Goal: Use online tool/utility: Utilize a website feature to perform a specific function

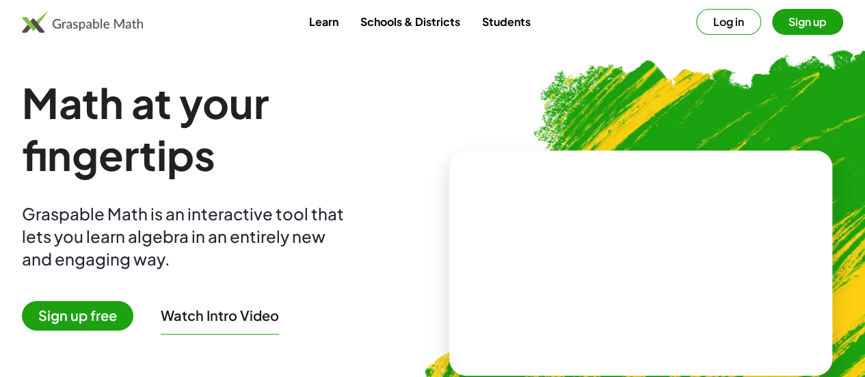
click at [590, 265] on video at bounding box center [640, 262] width 205 height 103
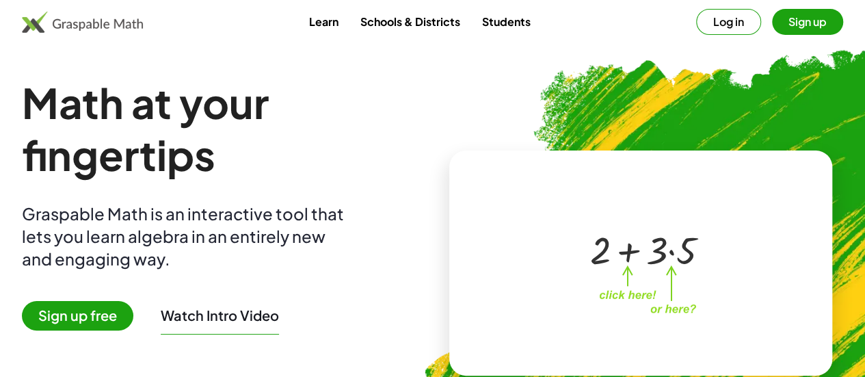
click at [125, 318] on span "Sign up free" at bounding box center [77, 315] width 111 height 29
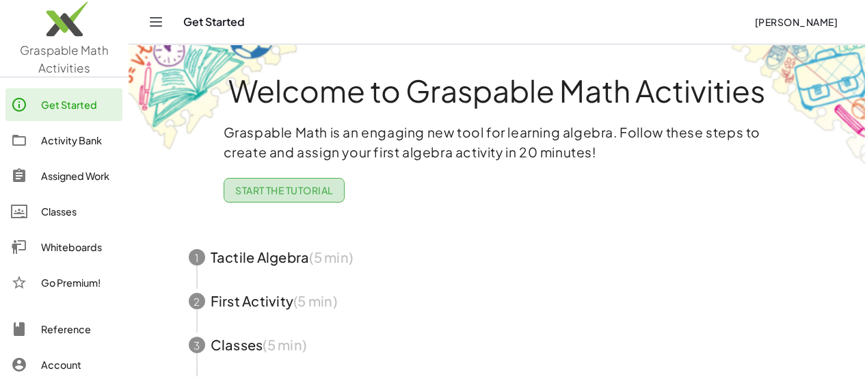
click at [315, 188] on span "Start the Tutorial" at bounding box center [284, 190] width 98 height 12
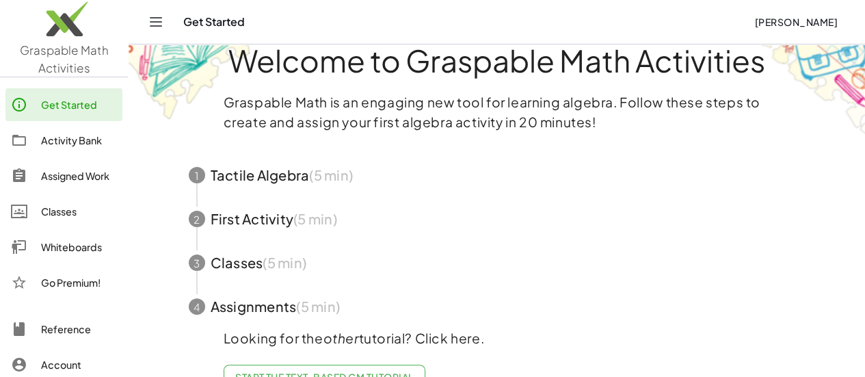
scroll to position [72, 0]
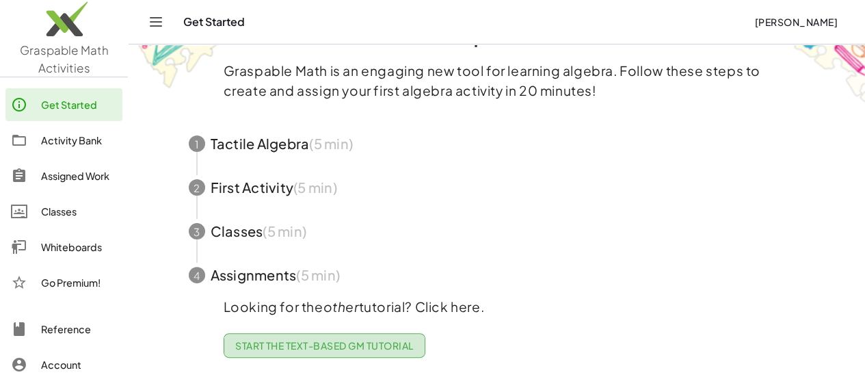
click at [382, 339] on span "Start the Text-based GM Tutorial" at bounding box center [324, 345] width 179 height 12
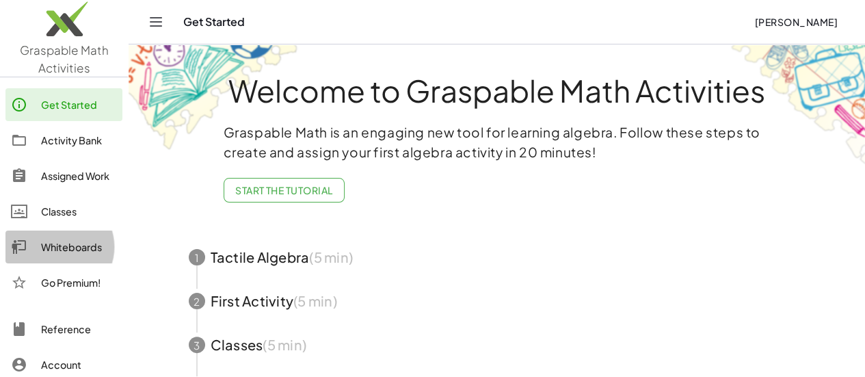
click at [75, 243] on div "Whiteboards" at bounding box center [79, 247] width 76 height 16
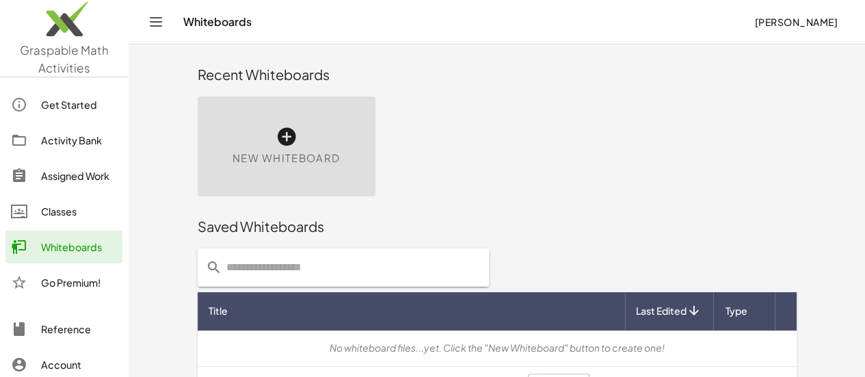
click at [276, 142] on icon at bounding box center [287, 137] width 22 height 22
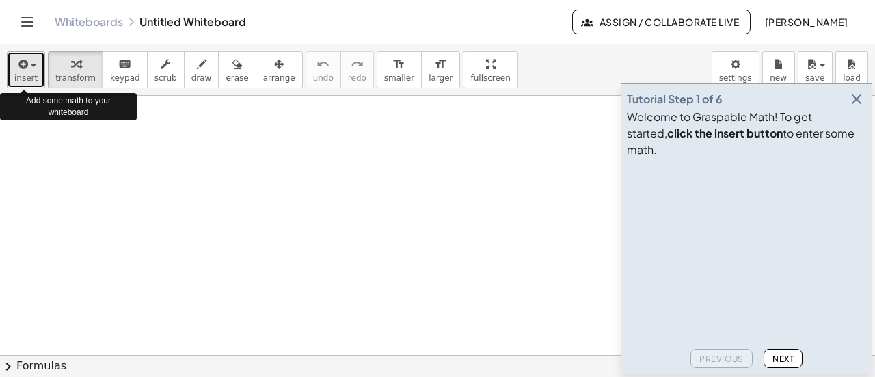
click at [31, 73] on span "insert" at bounding box center [25, 78] width 23 height 10
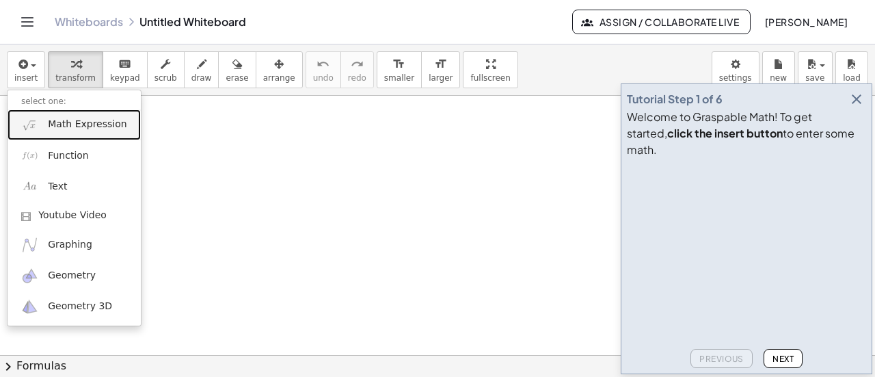
click at [68, 131] on link "Math Expression" at bounding box center [74, 124] width 133 height 31
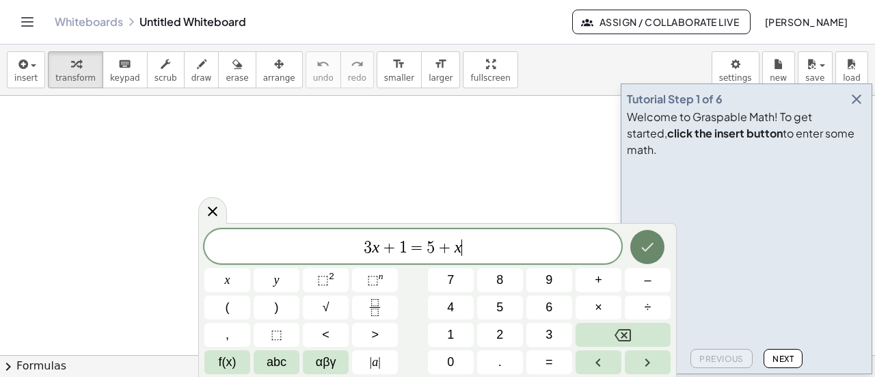
click at [646, 245] on icon "Done" at bounding box center [647, 247] width 16 height 16
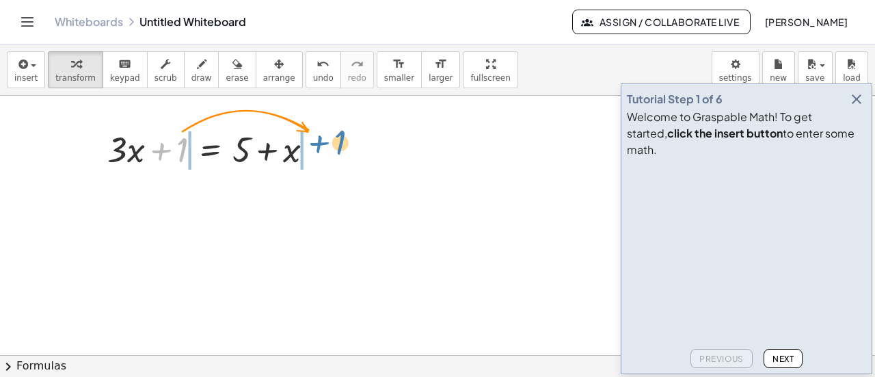
drag, startPoint x: 183, startPoint y: 159, endPoint x: 337, endPoint y: 161, distance: 153.9
click at [338, 159] on div "+ 1 + · 3 · x + 1 = + 5 + x" at bounding box center [437, 356] width 875 height 520
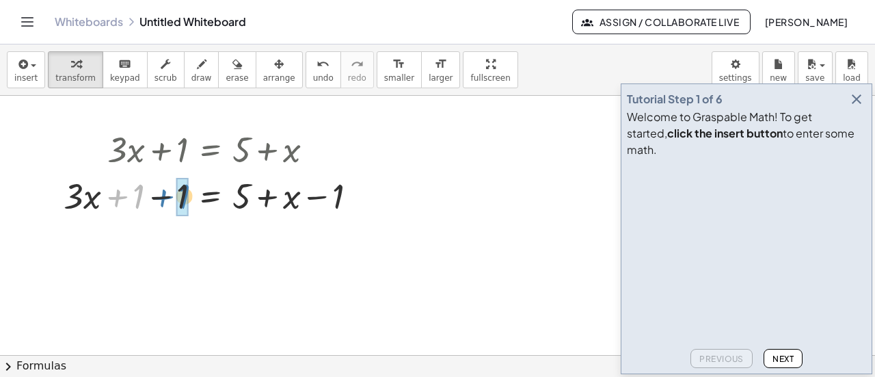
drag, startPoint x: 138, startPoint y: 195, endPoint x: 189, endPoint y: 199, distance: 50.8
click at [189, 199] on div at bounding box center [216, 195] width 318 height 47
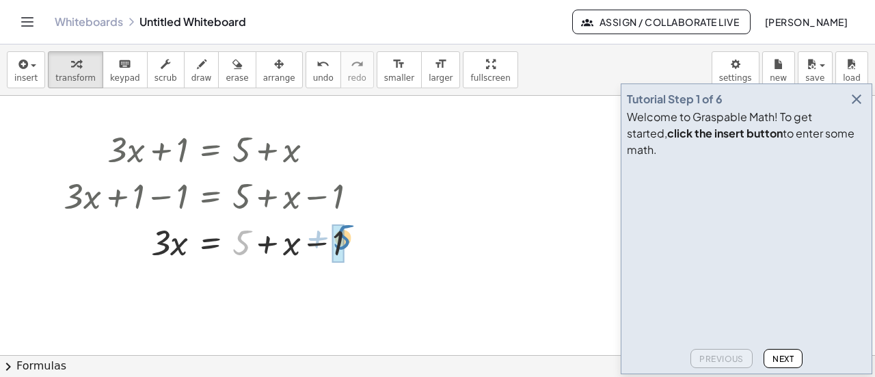
drag, startPoint x: 248, startPoint y: 244, endPoint x: 348, endPoint y: 239, distance: 100.7
click at [348, 239] on div at bounding box center [216, 241] width 318 height 47
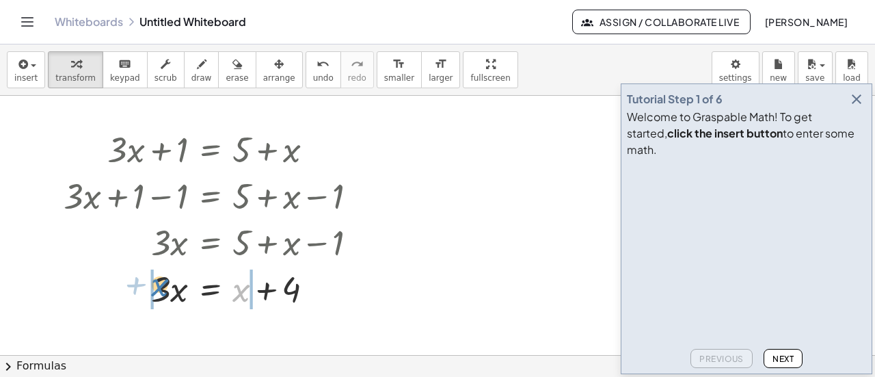
drag, startPoint x: 239, startPoint y: 294, endPoint x: 163, endPoint y: 289, distance: 76.1
click at [159, 290] on div at bounding box center [216, 288] width 318 height 47
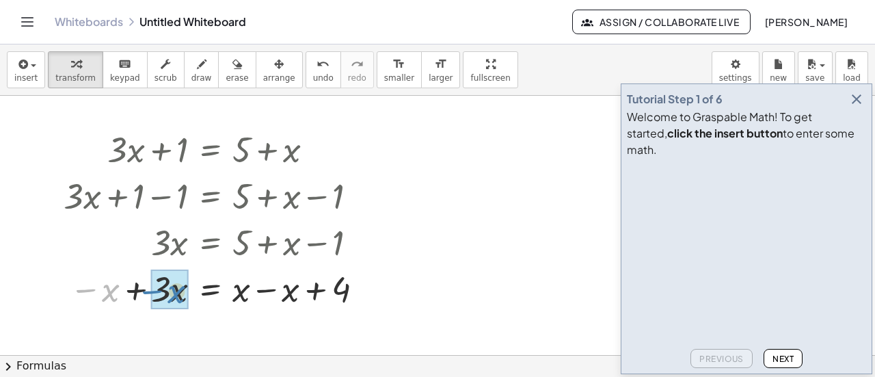
drag, startPoint x: 109, startPoint y: 291, endPoint x: 176, endPoint y: 293, distance: 67.1
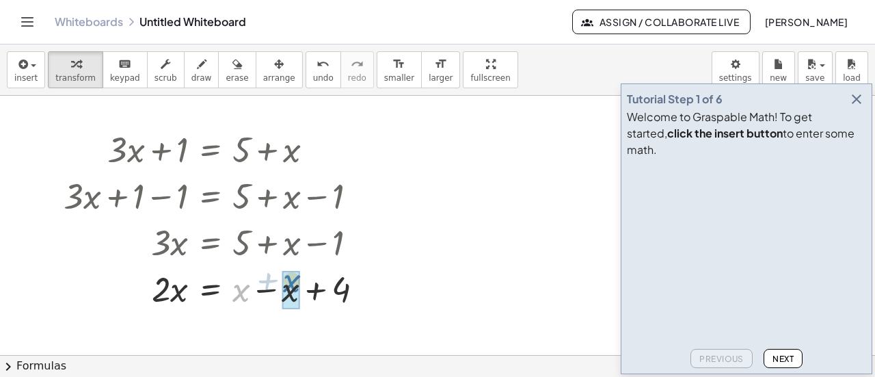
drag, startPoint x: 238, startPoint y: 297, endPoint x: 288, endPoint y: 295, distance: 49.9
drag, startPoint x: 162, startPoint y: 298, endPoint x: 250, endPoint y: 300, distance: 88.3
click at [250, 296] on div at bounding box center [216, 288] width 318 height 47
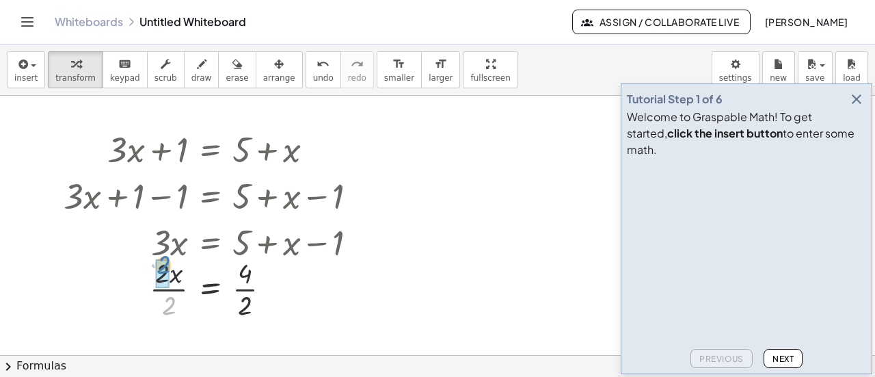
drag, startPoint x: 170, startPoint y: 304, endPoint x: 163, endPoint y: 270, distance: 34.2
drag, startPoint x: 246, startPoint y: 303, endPoint x: 252, endPoint y: 265, distance: 38.8
click at [252, 265] on div at bounding box center [216, 288] width 318 height 68
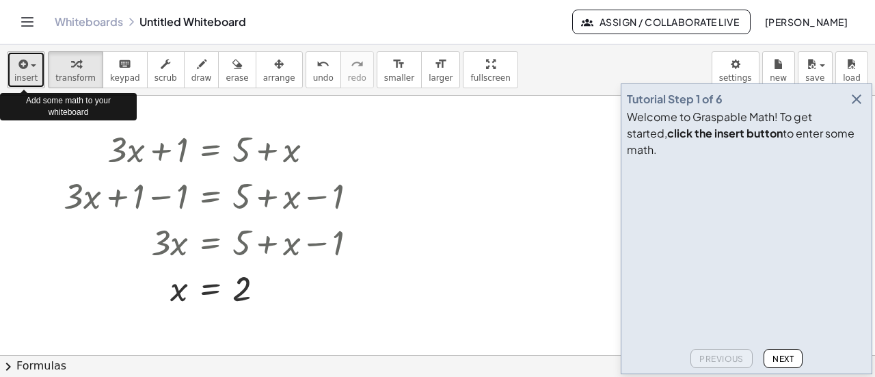
click at [25, 75] on span "insert" at bounding box center [25, 78] width 23 height 10
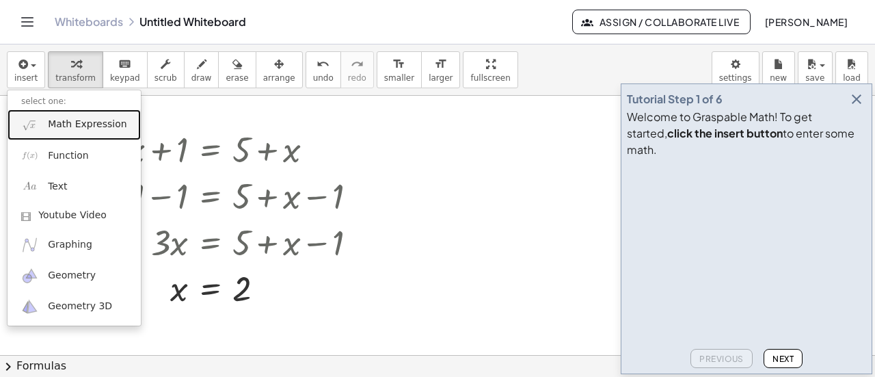
click at [60, 131] on link "Math Expression" at bounding box center [74, 124] width 133 height 31
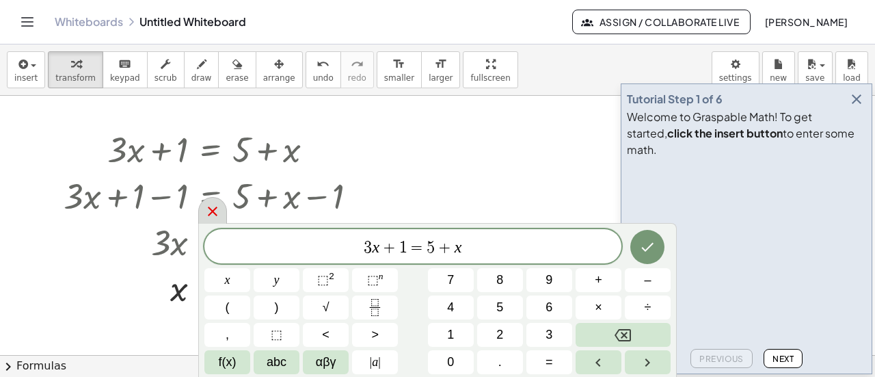
click at [212, 218] on icon at bounding box center [212, 211] width 16 height 16
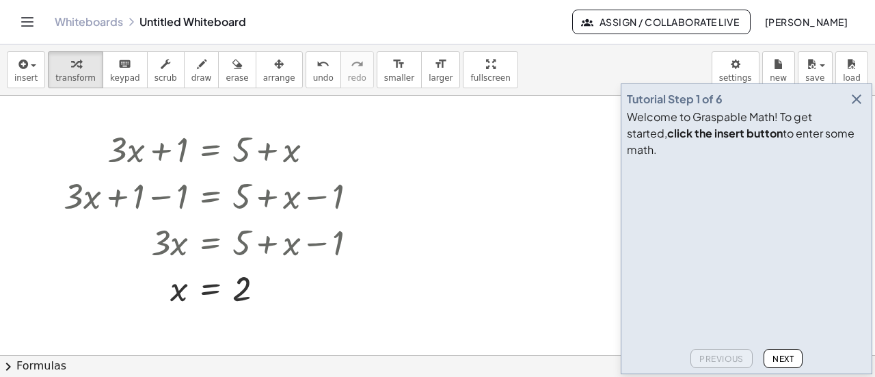
click at [28, 26] on icon "Toggle navigation" at bounding box center [28, 22] width 12 height 8
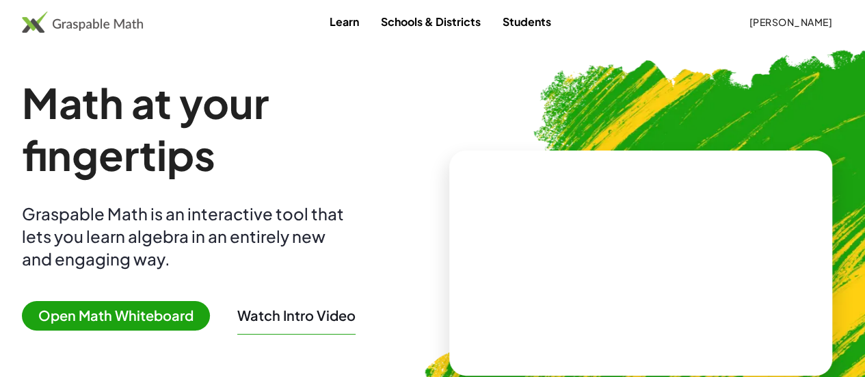
click at [111, 324] on span "Open Math Whiteboard" at bounding box center [116, 315] width 188 height 29
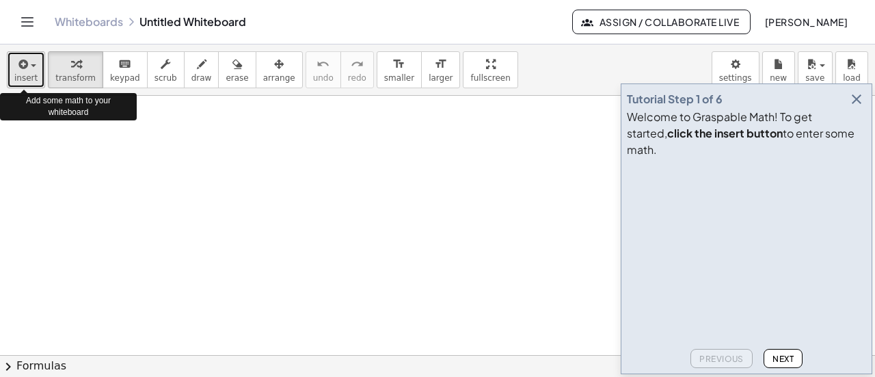
click at [30, 78] on span "insert" at bounding box center [25, 78] width 23 height 10
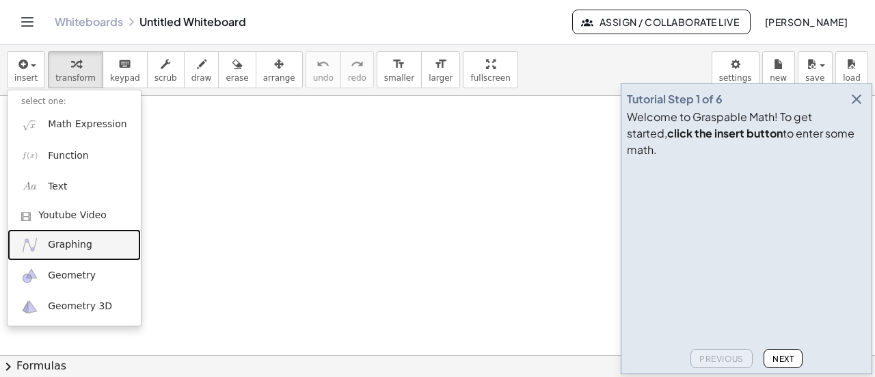
click at [67, 250] on span "Graphing" at bounding box center [70, 245] width 44 height 14
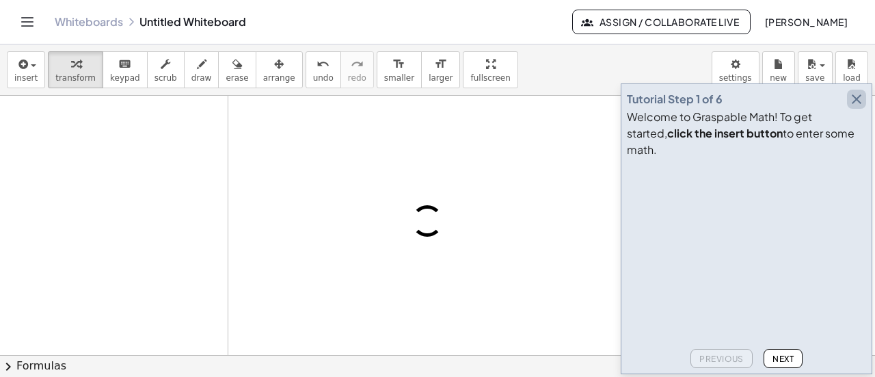
click at [858, 107] on icon "button" at bounding box center [857, 99] width 16 height 16
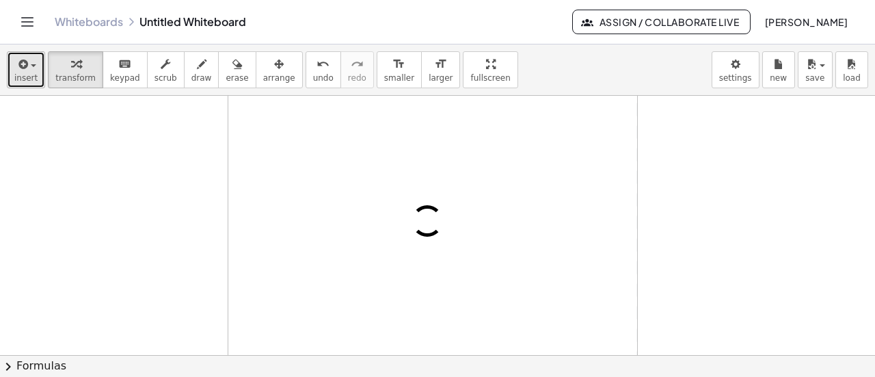
click at [33, 66] on span "button" at bounding box center [33, 65] width 5 height 3
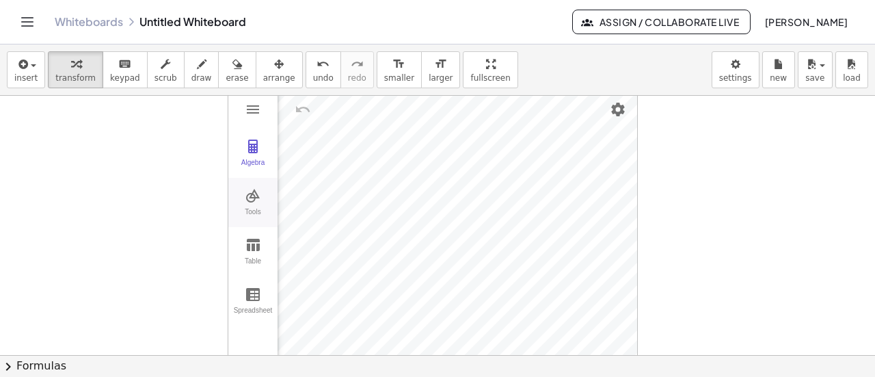
click at [260, 208] on div "Tools" at bounding box center [253, 217] width 44 height 19
click at [311, 204] on img "Point. Select position or line, function, or curve" at bounding box center [316, 203] width 55 height 22
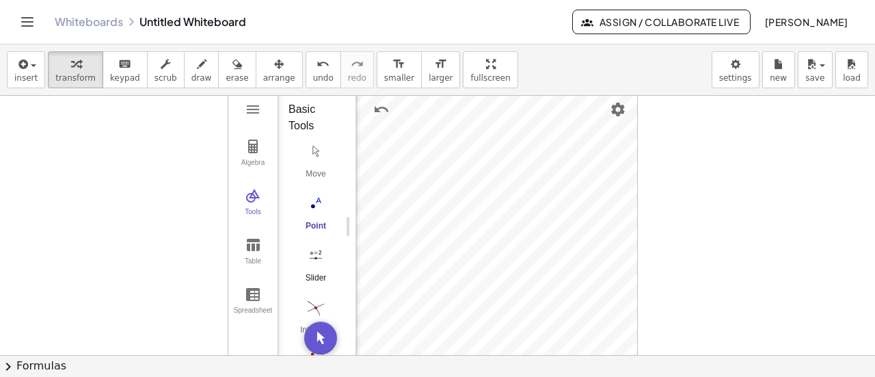
click at [311, 251] on img "Slider. Select position" at bounding box center [316, 255] width 55 height 22
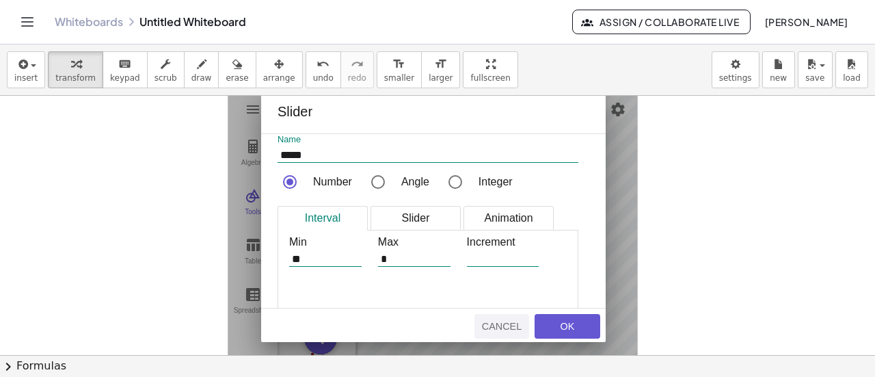
click at [494, 330] on div "Cancel" at bounding box center [502, 326] width 44 height 11
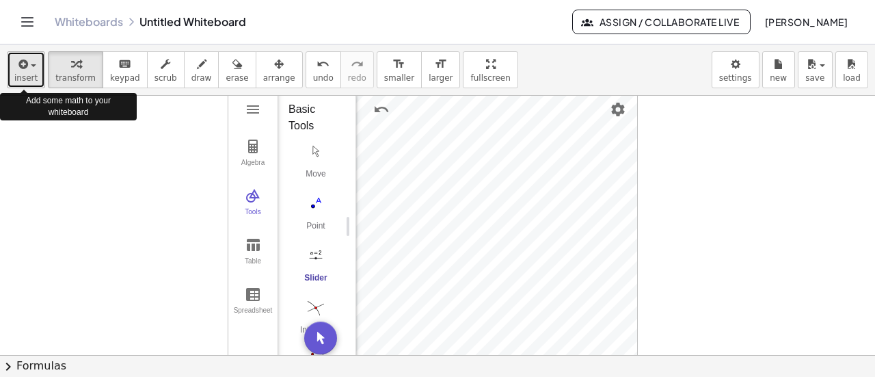
click at [17, 70] on icon "button" at bounding box center [22, 64] width 12 height 16
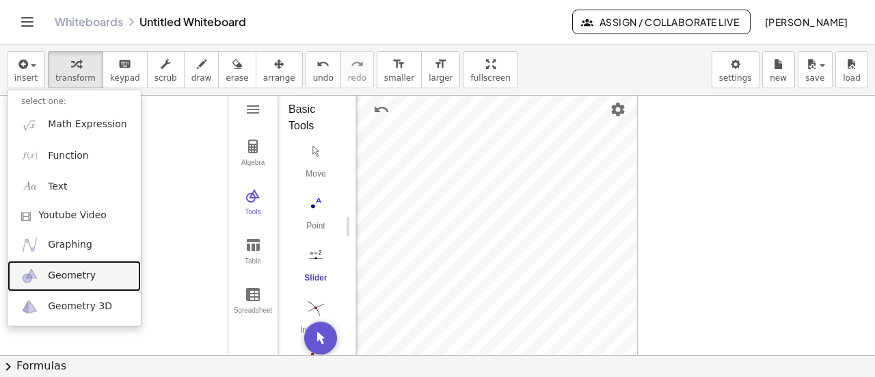
click at [70, 277] on span "Geometry" at bounding box center [72, 276] width 48 height 14
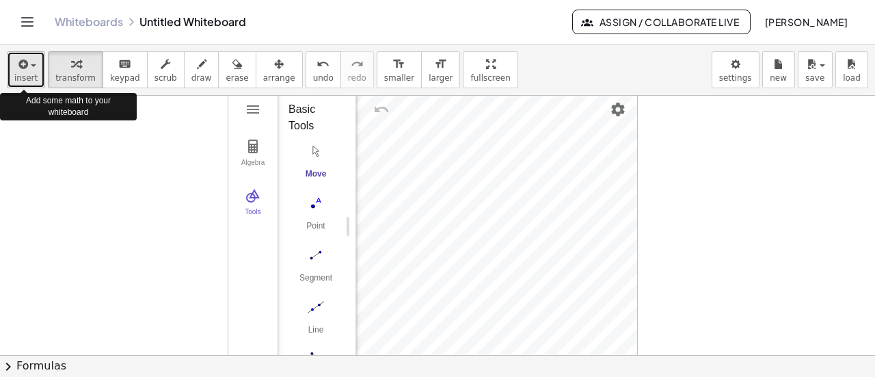
click at [22, 68] on icon "button" at bounding box center [22, 64] width 12 height 16
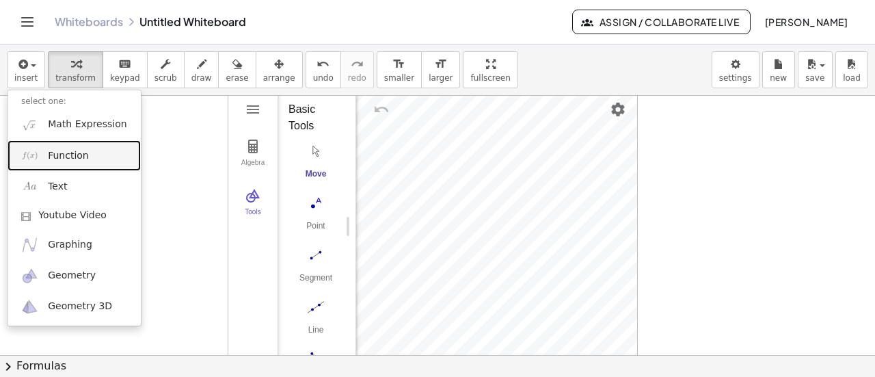
click at [56, 162] on link "Function" at bounding box center [74, 155] width 133 height 31
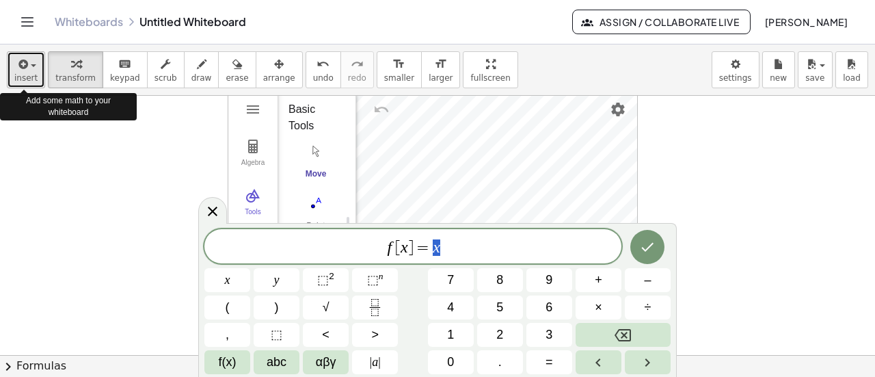
click at [33, 76] on span "insert" at bounding box center [25, 78] width 23 height 10
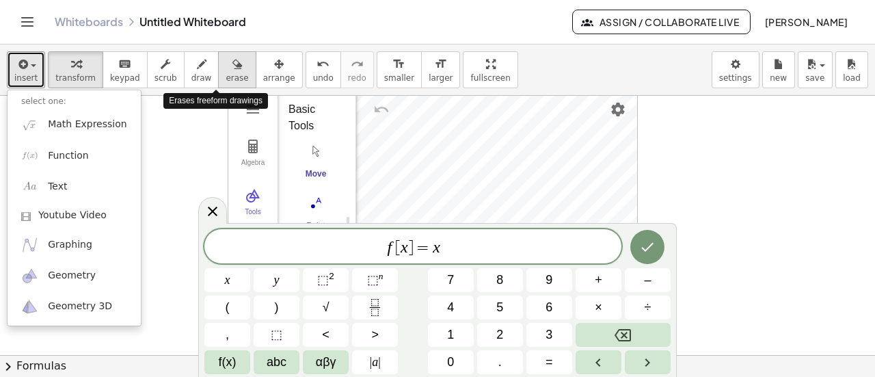
click at [226, 77] on span "erase" at bounding box center [237, 78] width 23 height 10
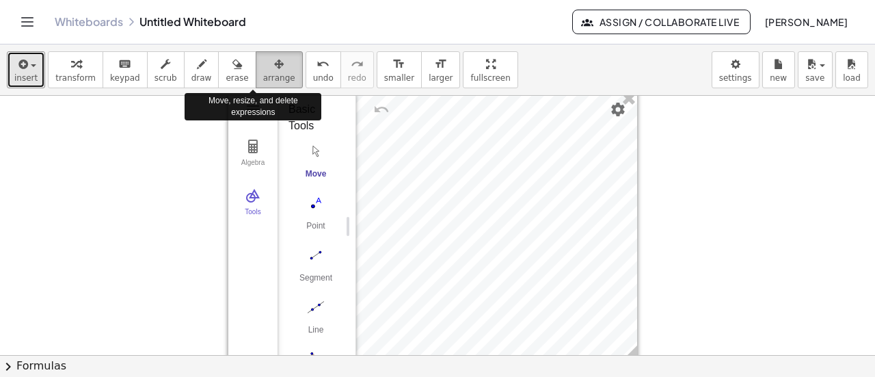
click at [274, 70] on icon "button" at bounding box center [279, 64] width 10 height 16
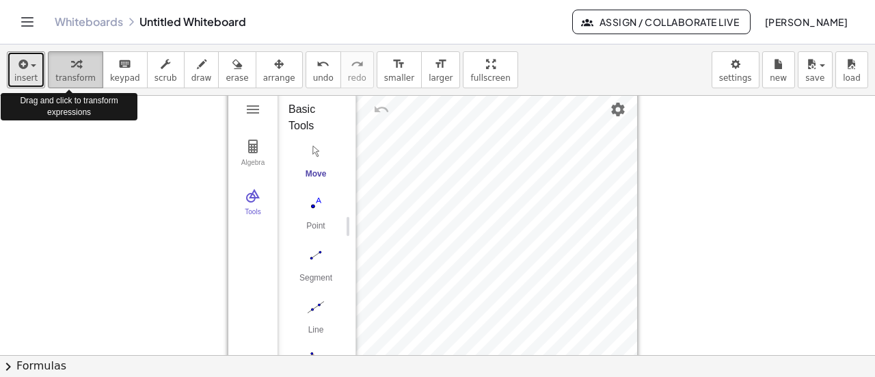
click at [82, 69] on div "button" at bounding box center [75, 63] width 40 height 16
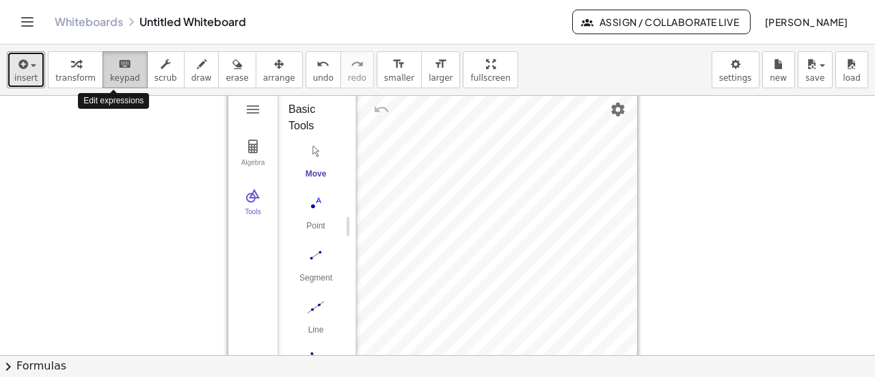
click at [110, 77] on span "keypad" at bounding box center [125, 78] width 30 height 10
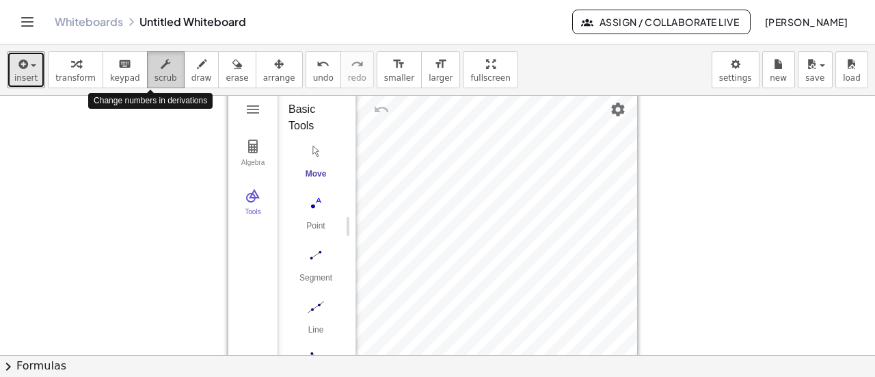
click at [159, 70] on div "button" at bounding box center [166, 63] width 23 height 16
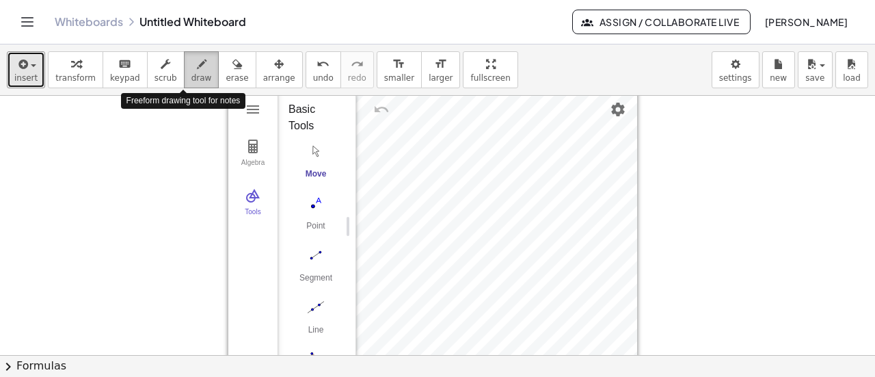
click at [192, 79] on span "draw" at bounding box center [202, 78] width 21 height 10
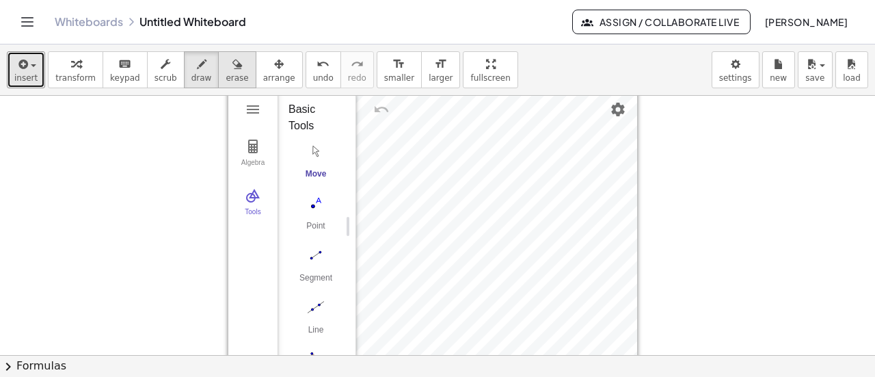
click at [226, 77] on span "erase" at bounding box center [237, 78] width 23 height 10
drag, startPoint x: 449, startPoint y: 73, endPoint x: 449, endPoint y: 156, distance: 82.8
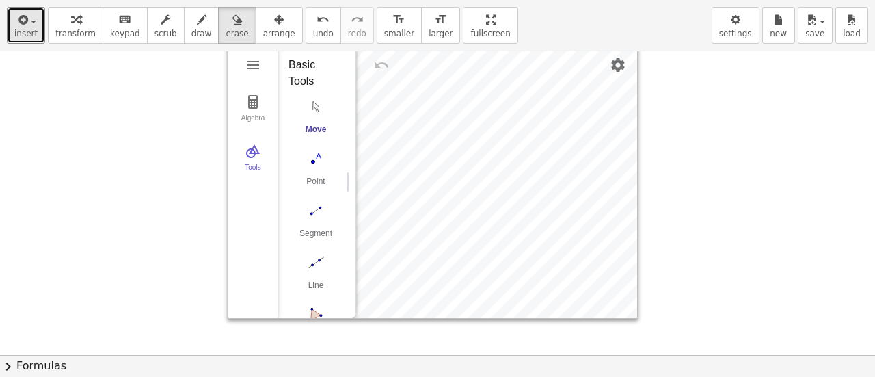
click at [449, 156] on div "insert select one: Math Expression Function Text Youtube Video Graphing Geometr…" at bounding box center [437, 188] width 875 height 377
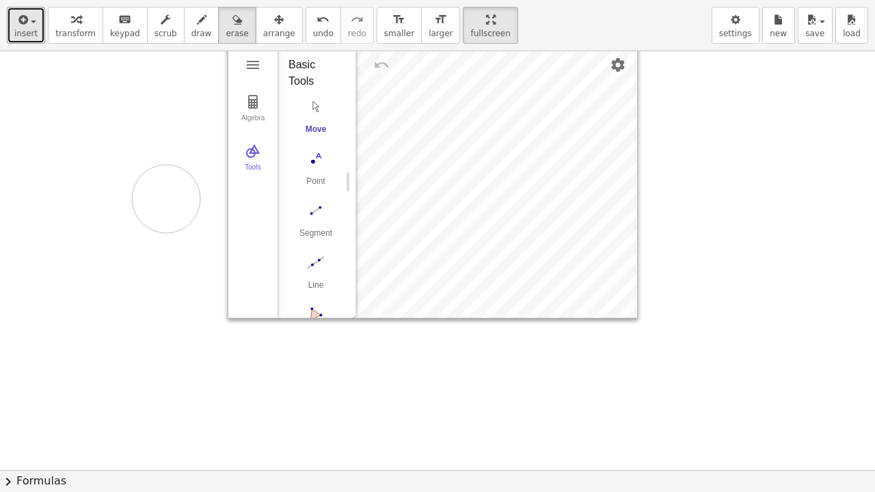
click at [166, 198] on div at bounding box center [437, 470] width 875 height 839
click at [31, 31] on span "insert" at bounding box center [25, 34] width 23 height 10
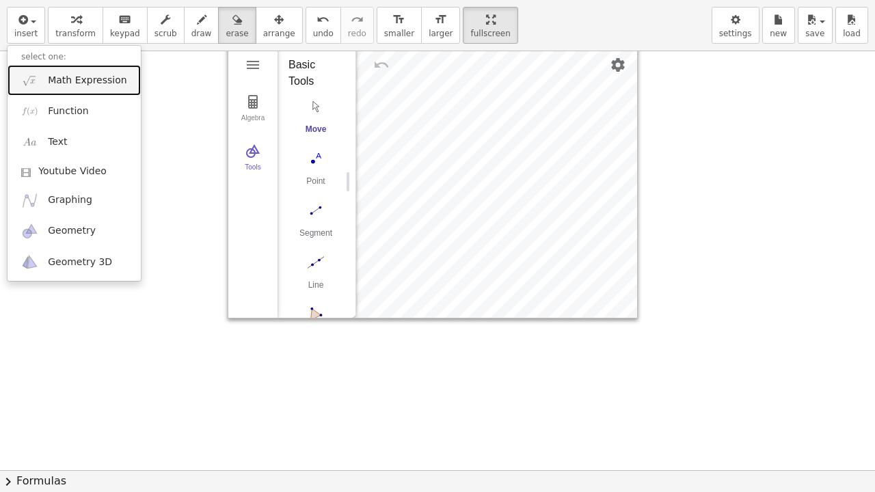
click at [65, 87] on link "Math Expression" at bounding box center [74, 80] width 133 height 31
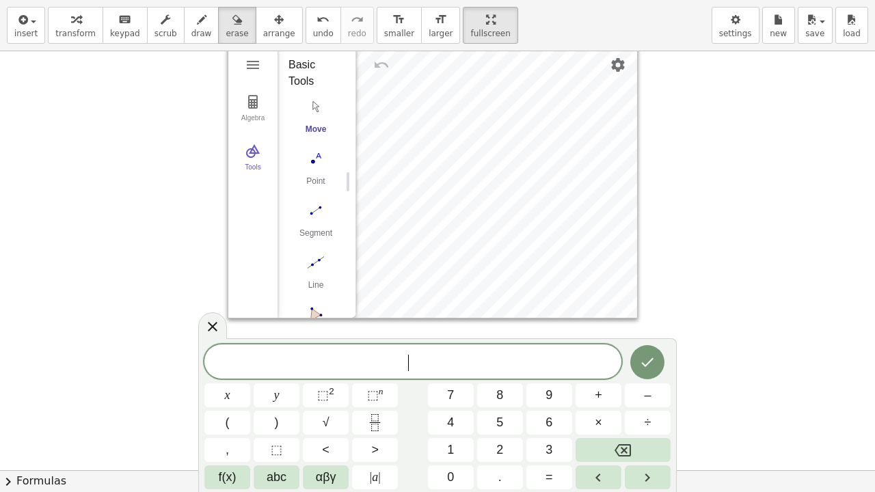
click at [378, 354] on span "​" at bounding box center [412, 363] width 417 height 19
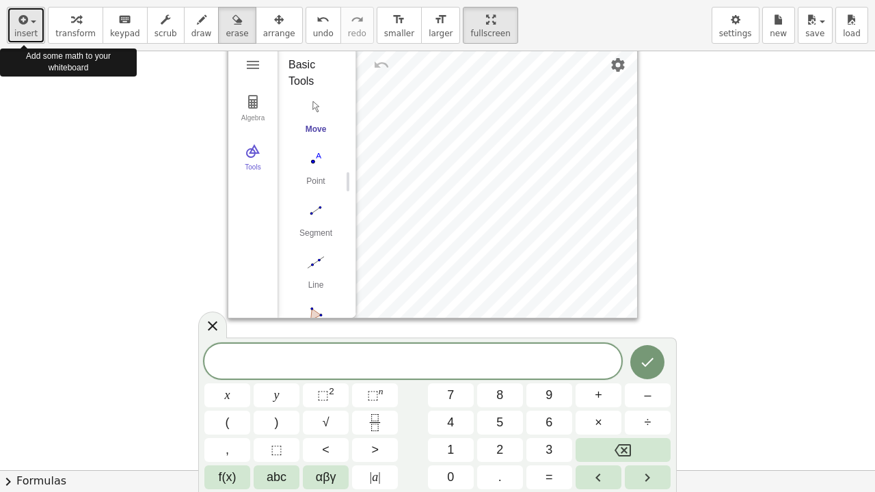
click at [33, 32] on span "insert" at bounding box center [25, 34] width 23 height 10
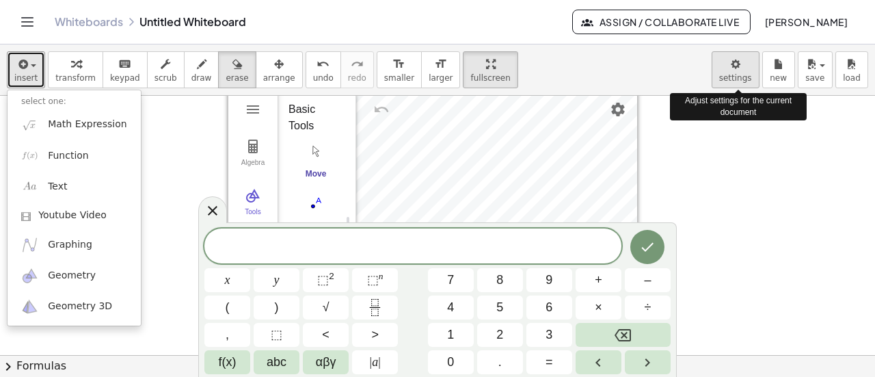
click at [730, 83] on body "Graspable Math Activities Get Started Activity Bank Assigned Work Classes White…" at bounding box center [437, 188] width 875 height 377
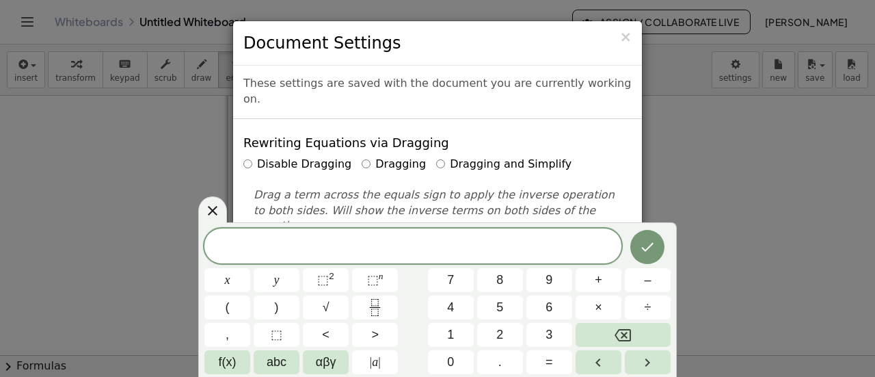
click at [222, 198] on div "× Document Settings These settings are saved with the document you are currentl…" at bounding box center [437, 188] width 875 height 377
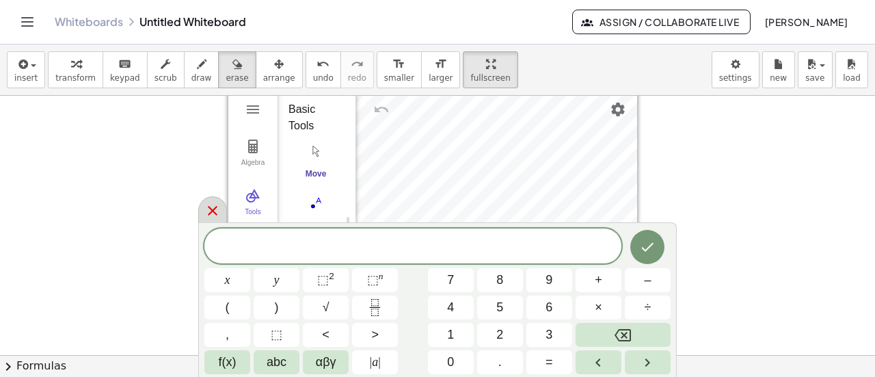
click at [216, 217] on icon at bounding box center [212, 210] width 16 height 16
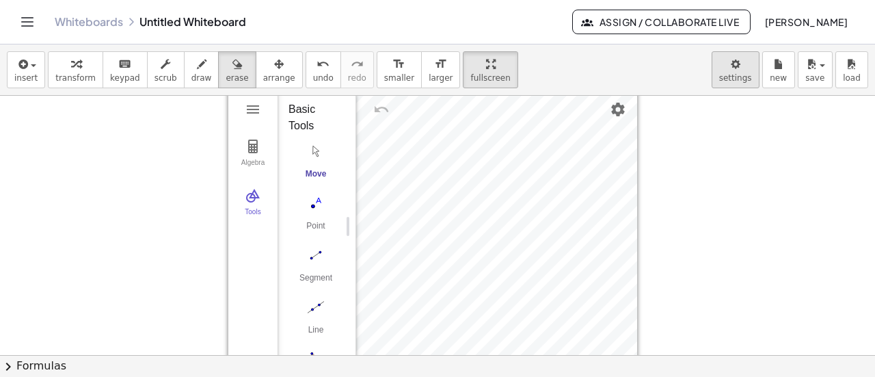
click at [743, 72] on body "Graspable Math Activities Get Started Activity Bank Assigned Work Classes White…" at bounding box center [437, 188] width 875 height 377
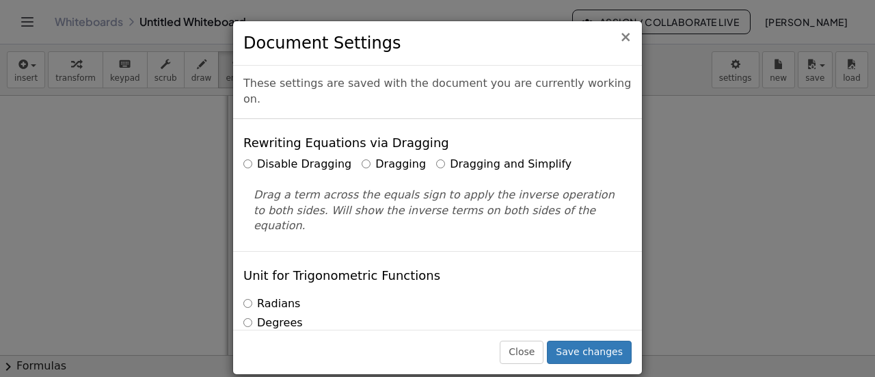
click at [631, 40] on span "×" at bounding box center [626, 37] width 12 height 16
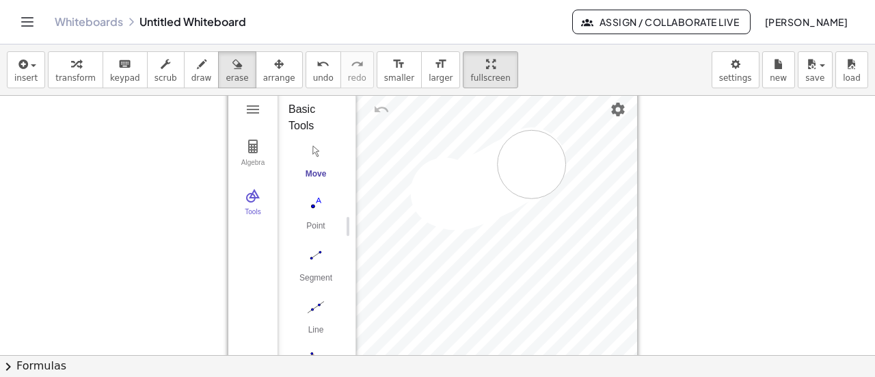
drag, startPoint x: 445, startPoint y: 191, endPoint x: 532, endPoint y: 164, distance: 90.9
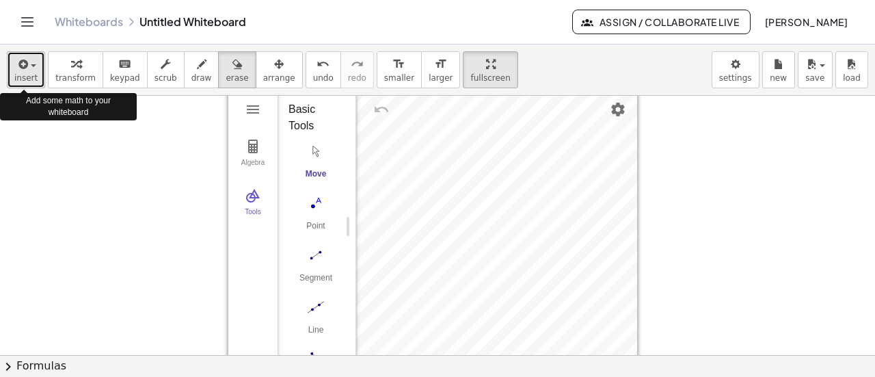
click at [33, 74] on span "insert" at bounding box center [25, 78] width 23 height 10
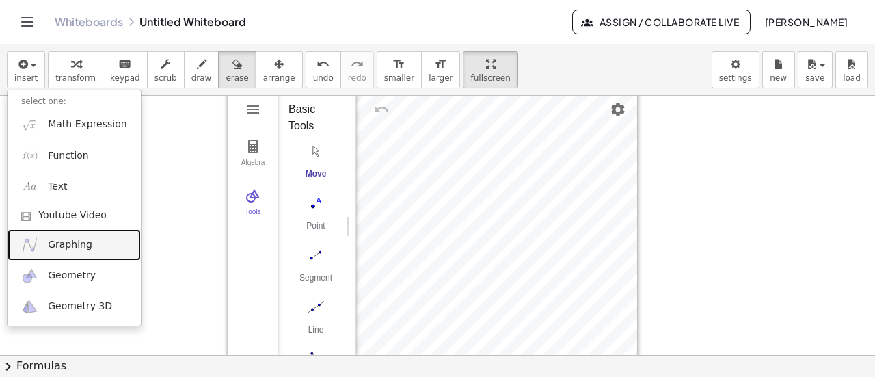
click at [65, 255] on link "Graphing" at bounding box center [74, 244] width 133 height 31
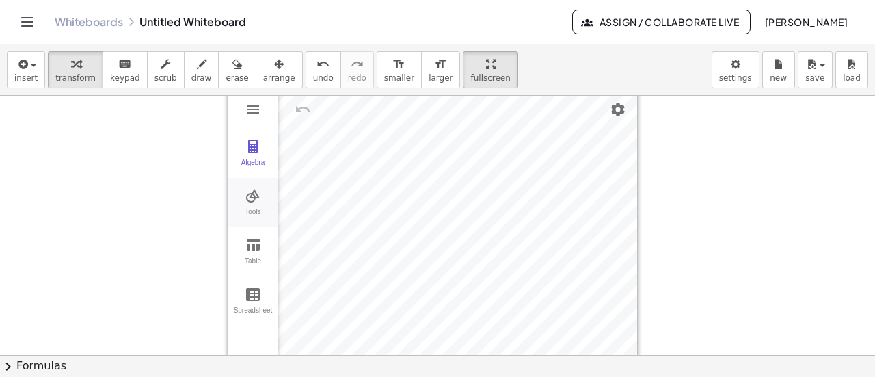
click at [251, 199] on img "Graphing Calculator" at bounding box center [253, 195] width 16 height 16
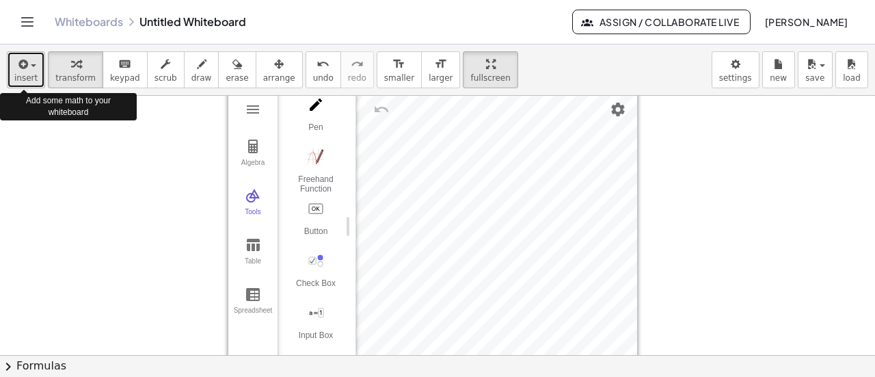
click at [33, 67] on div "button" at bounding box center [25, 63] width 23 height 16
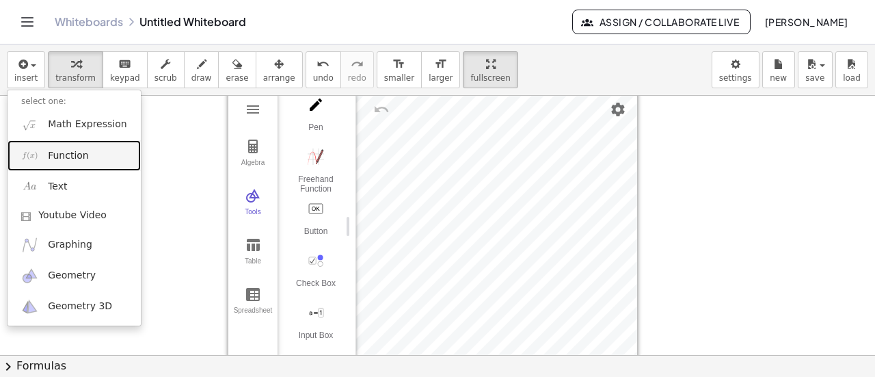
click at [81, 163] on link "Function" at bounding box center [74, 155] width 133 height 31
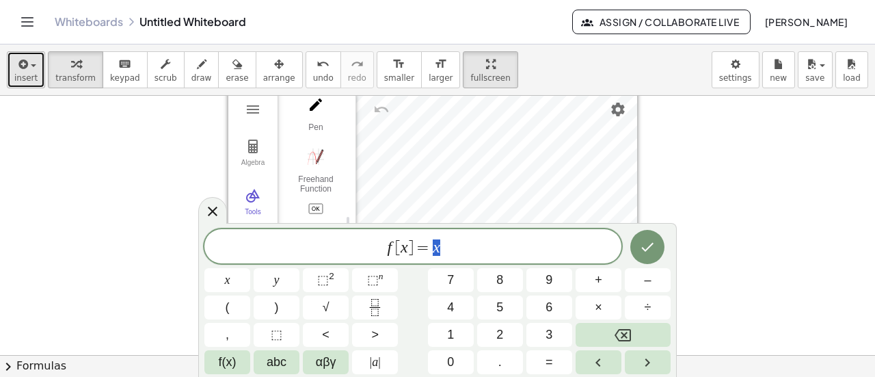
click at [29, 74] on span "insert" at bounding box center [25, 78] width 23 height 10
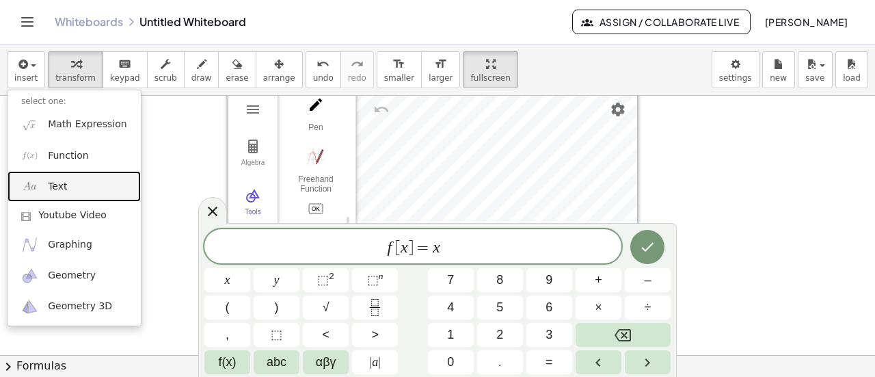
click at [41, 188] on link "Text" at bounding box center [74, 186] width 133 height 31
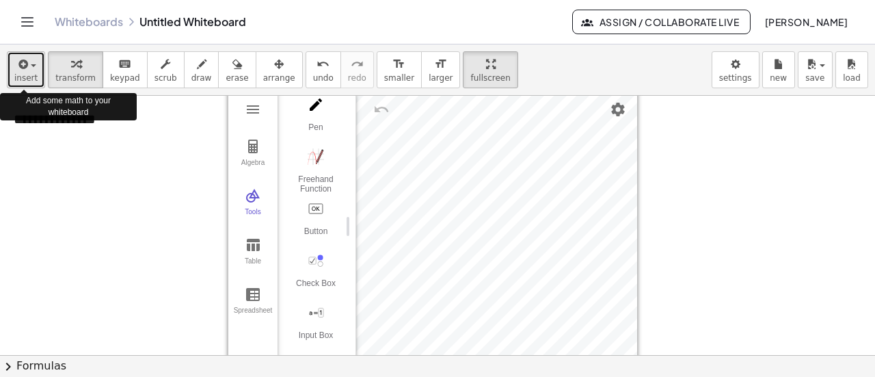
click at [31, 66] on span "button" at bounding box center [33, 65] width 5 height 3
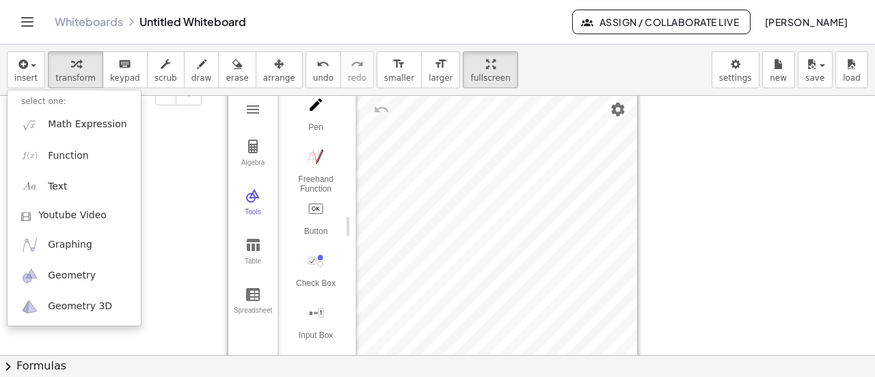
click at [170, 138] on div "**********" at bounding box center [102, 119] width 205 height 47
